Goal: Information Seeking & Learning: Learn about a topic

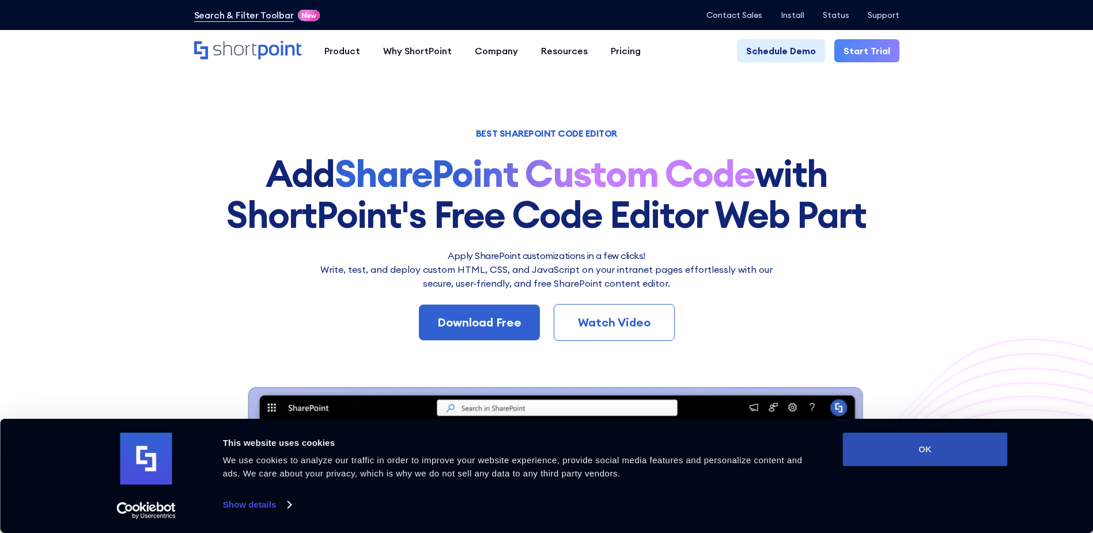
click at [952, 447] on button "OK" at bounding box center [925, 448] width 165 height 33
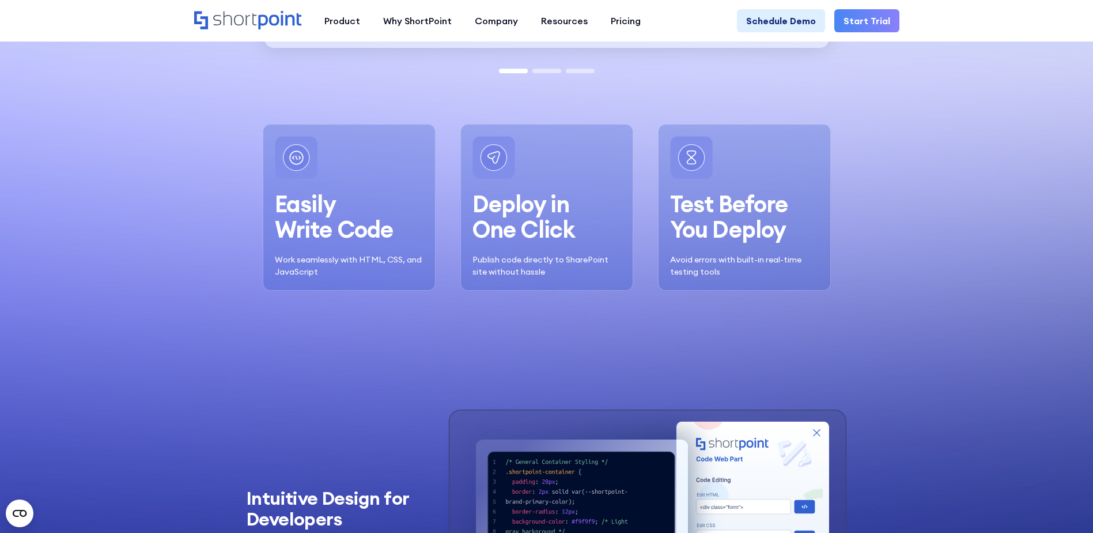
scroll to position [1456, 0]
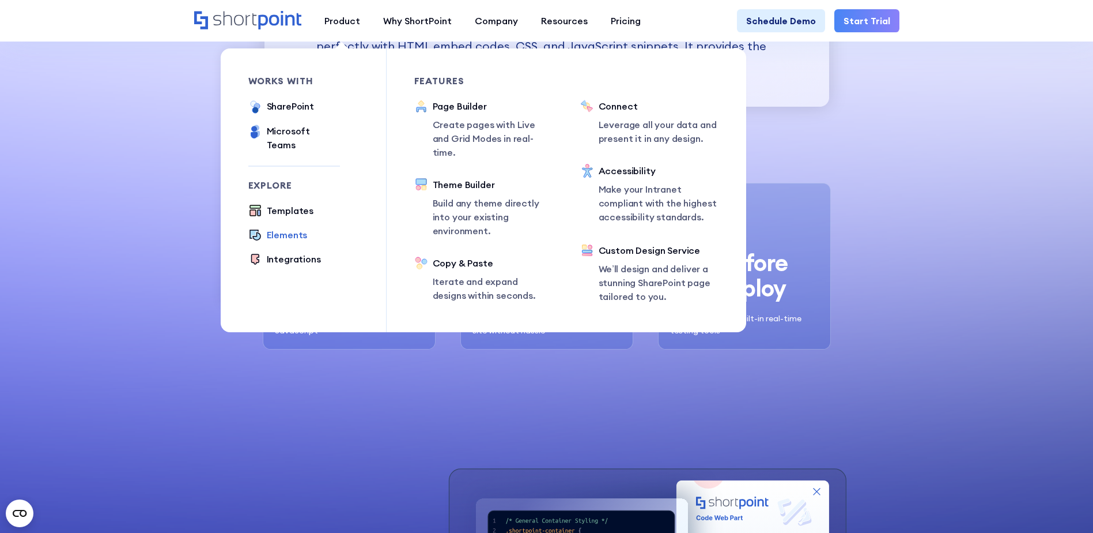
click at [273, 228] on div "Elements" at bounding box center [287, 235] width 41 height 14
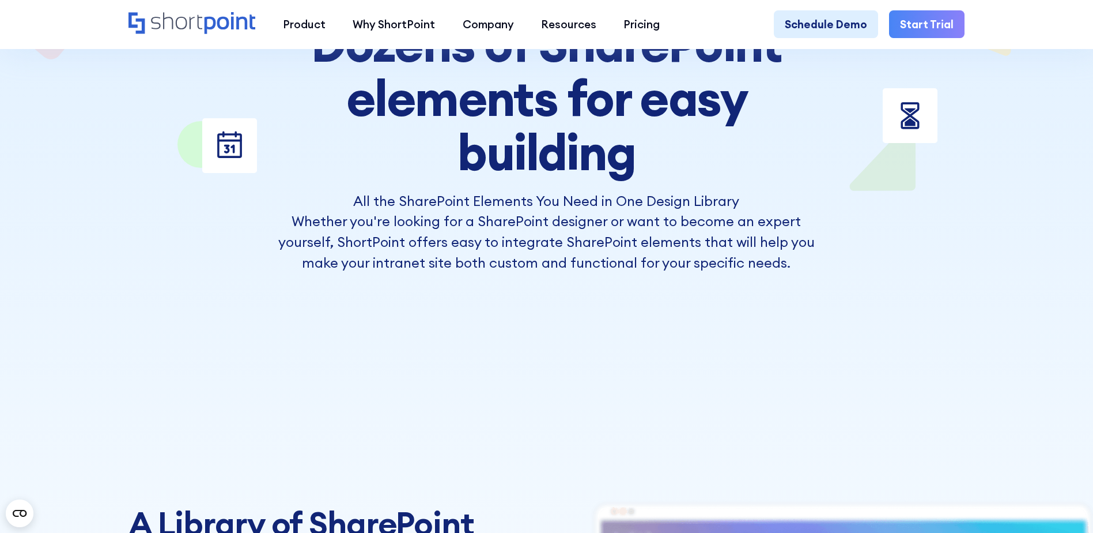
scroll to position [2513, 0]
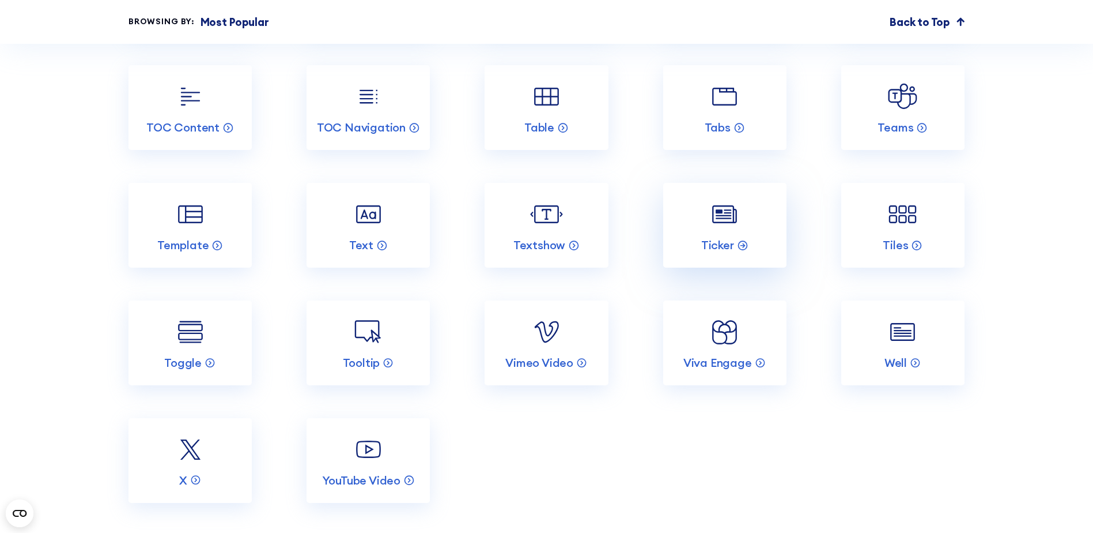
click at [727, 231] on img at bounding box center [724, 214] width 33 height 33
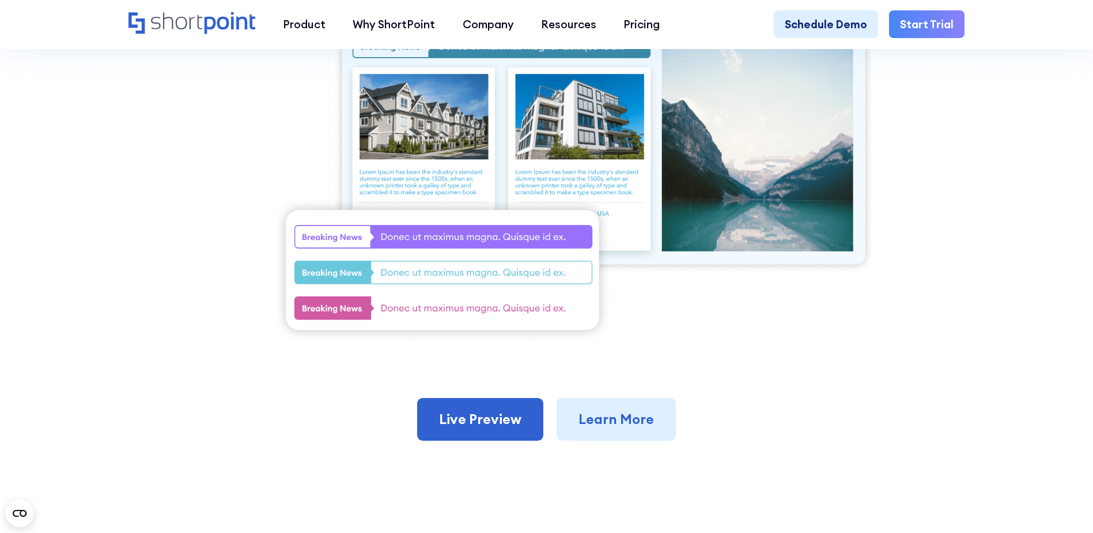
scroll to position [461, 0]
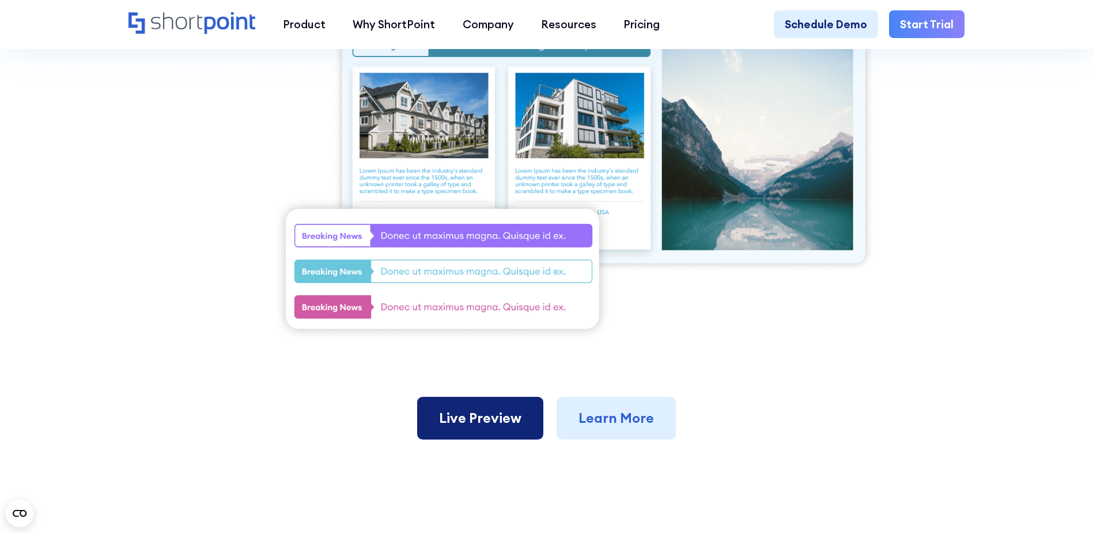
click at [469, 424] on link "Live Preview" at bounding box center [480, 418] width 126 height 43
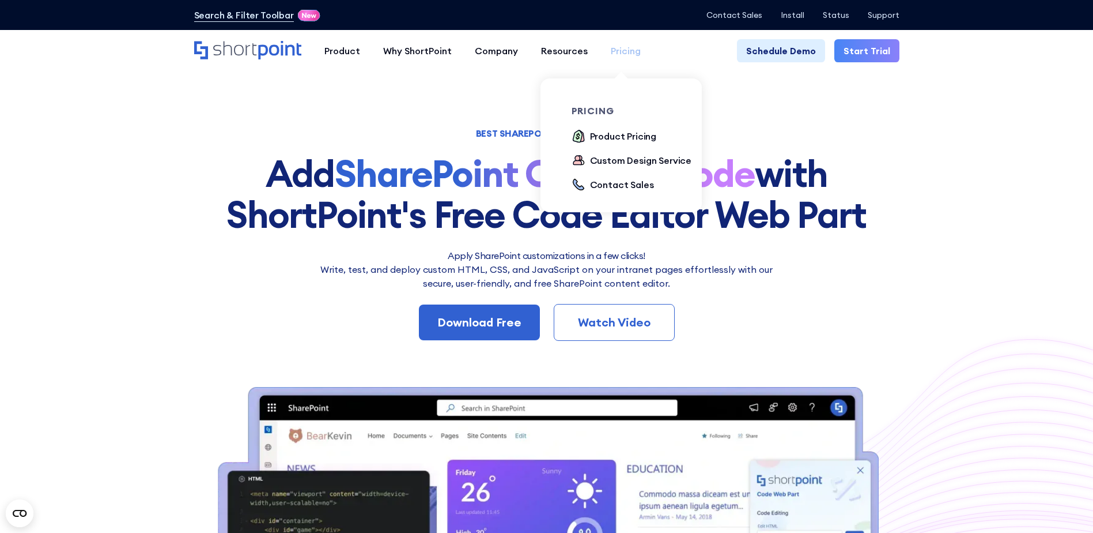
click at [614, 52] on div "Pricing" at bounding box center [626, 51] width 30 height 14
click at [614, 137] on div "Product Pricing" at bounding box center [623, 136] width 67 height 14
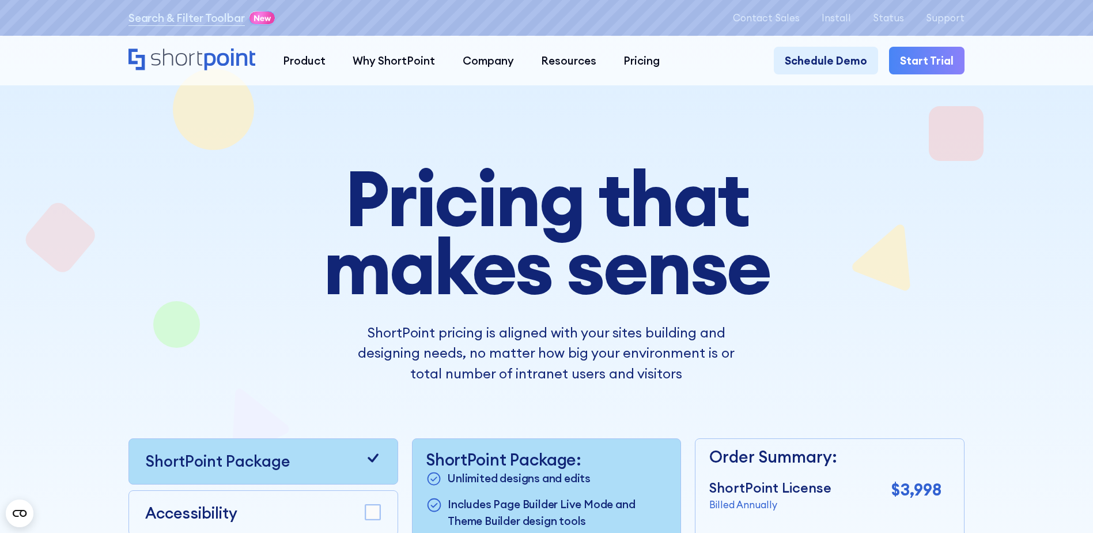
click at [976, 351] on div at bounding box center [547, 421] width 984 height 788
